Goal: Transaction & Acquisition: Purchase product/service

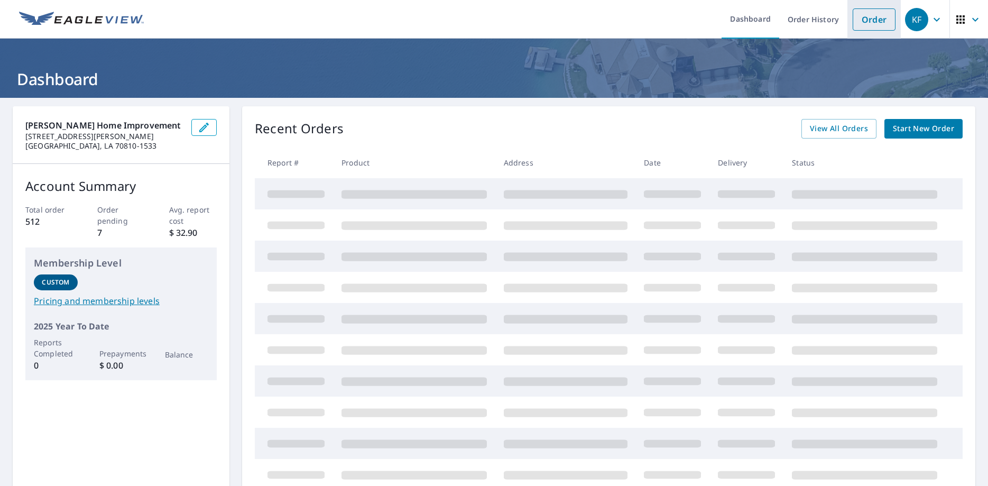
click at [872, 16] on link "Order" at bounding box center [873, 19] width 43 height 22
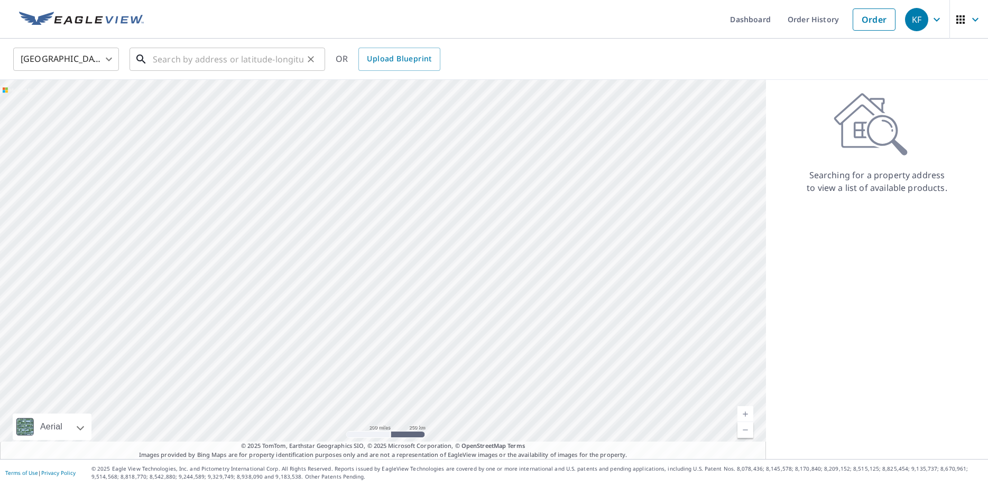
click at [188, 58] on input "text" at bounding box center [228, 59] width 151 height 30
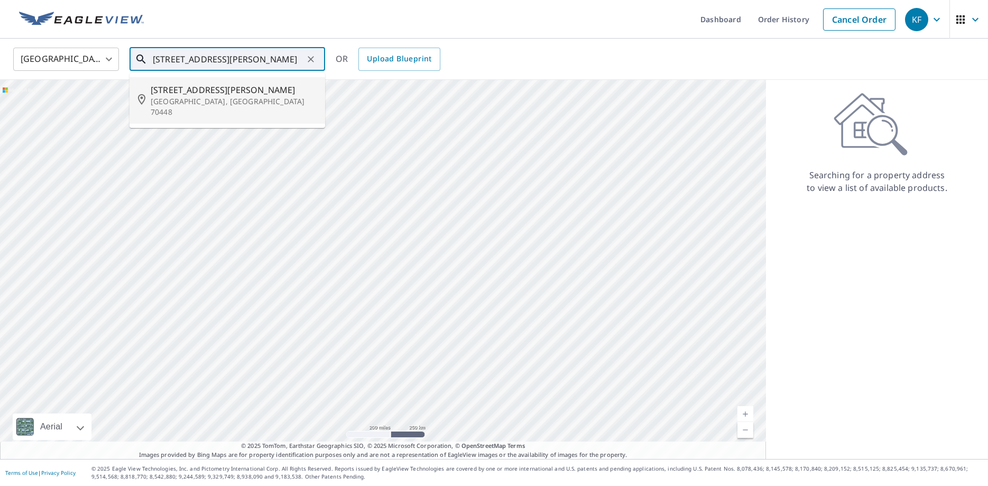
click at [157, 58] on input "[STREET_ADDRESS][PERSON_NAME]" at bounding box center [228, 59] width 151 height 30
click at [203, 91] on span "[STREET_ADDRESS][PERSON_NAME]" at bounding box center [234, 89] width 166 height 13
type input "[STREET_ADDRESS][PERSON_NAME][PERSON_NAME]"
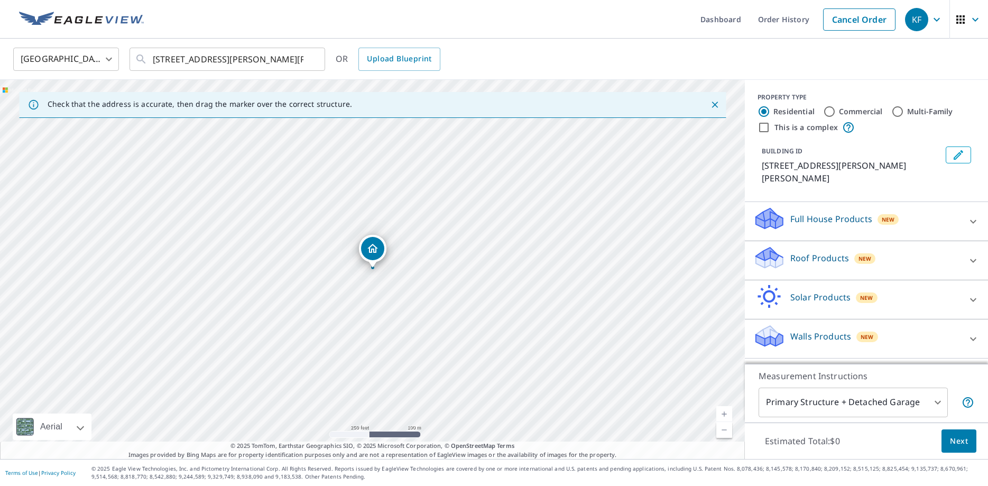
click at [955, 435] on span "Next" at bounding box center [959, 440] width 18 height 13
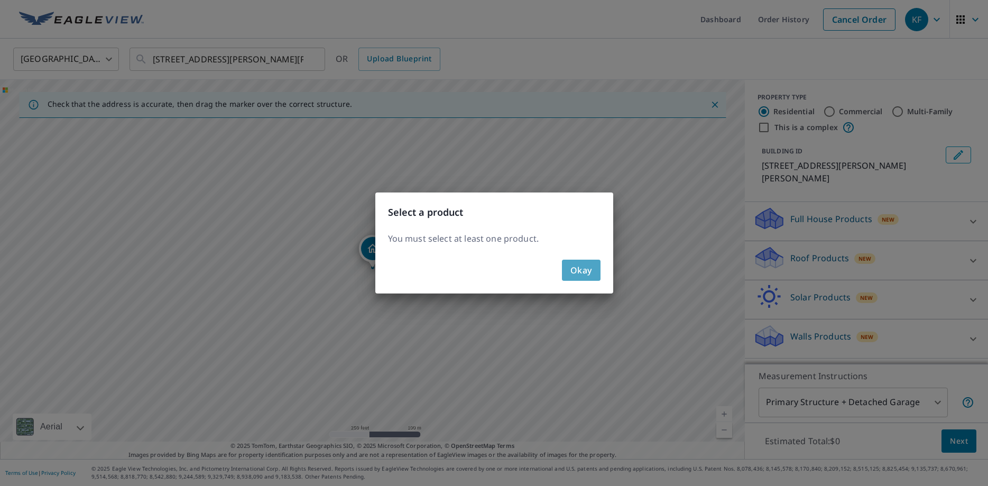
click at [598, 273] on button "Okay" at bounding box center [581, 269] width 39 height 21
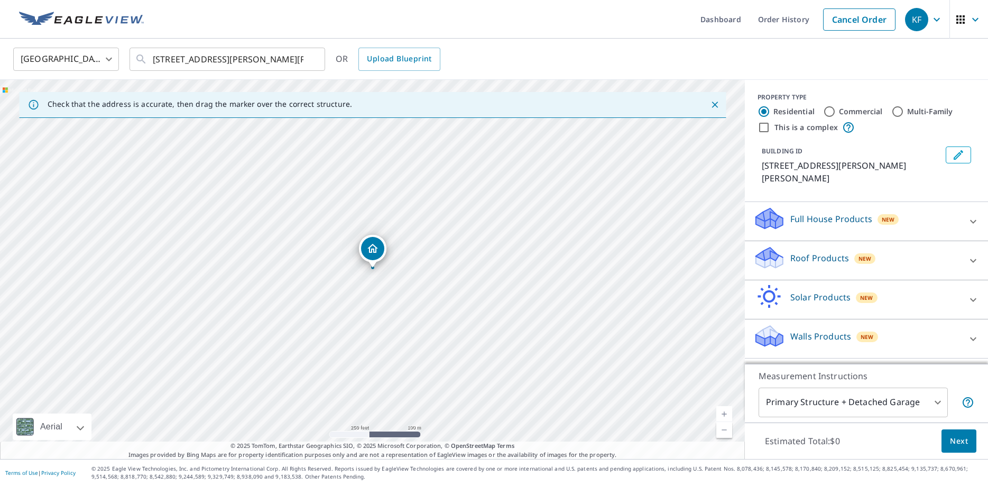
click at [985, 207] on div "Full House Products New Full House™ $91" at bounding box center [865, 221] width 243 height 39
click at [971, 254] on icon at bounding box center [972, 260] width 13 height 13
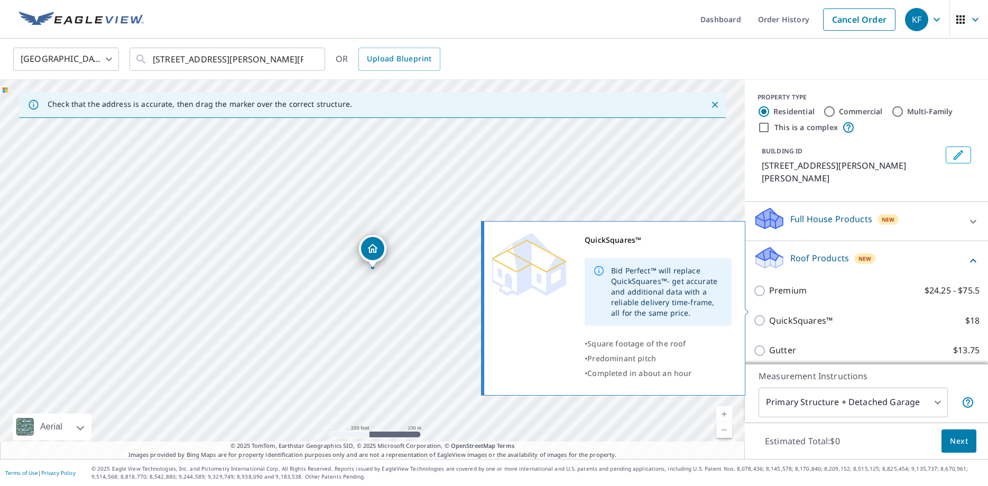
click at [763, 314] on input "QuickSquares™ $18" at bounding box center [761, 320] width 16 height 13
checkbox input "true"
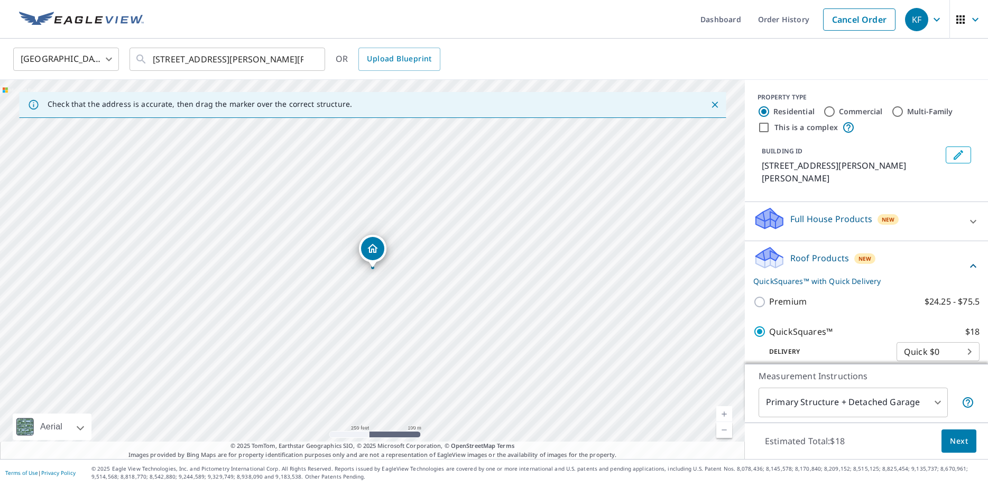
click at [964, 439] on span "Next" at bounding box center [959, 440] width 18 height 13
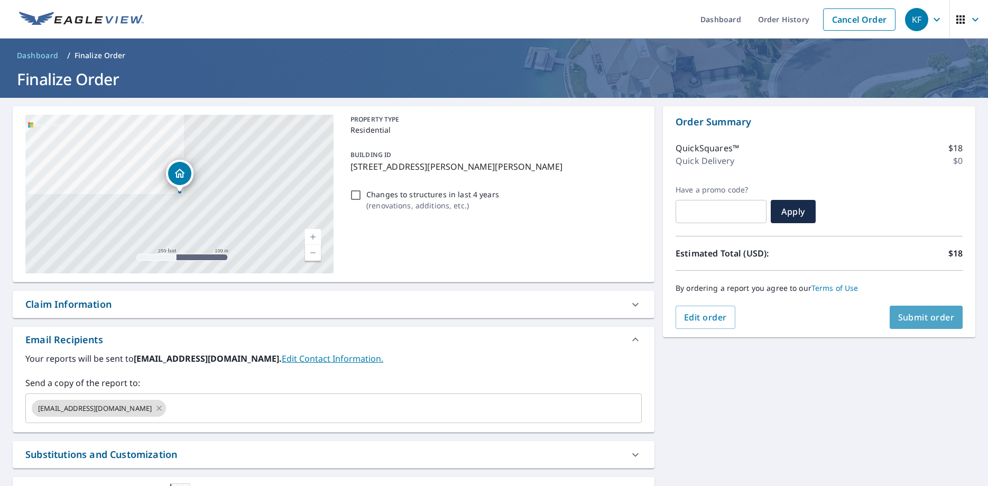
click at [941, 321] on span "Submit order" at bounding box center [926, 317] width 57 height 12
